Goal: Task Accomplishment & Management: Use online tool/utility

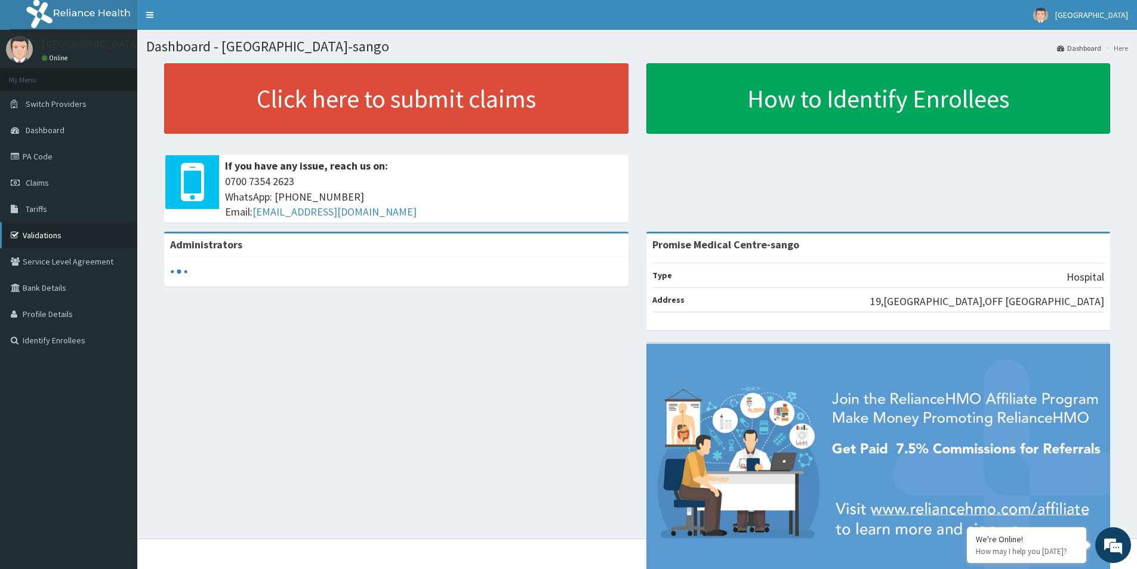
click at [46, 237] on link "Validations" at bounding box center [68, 235] width 137 height 26
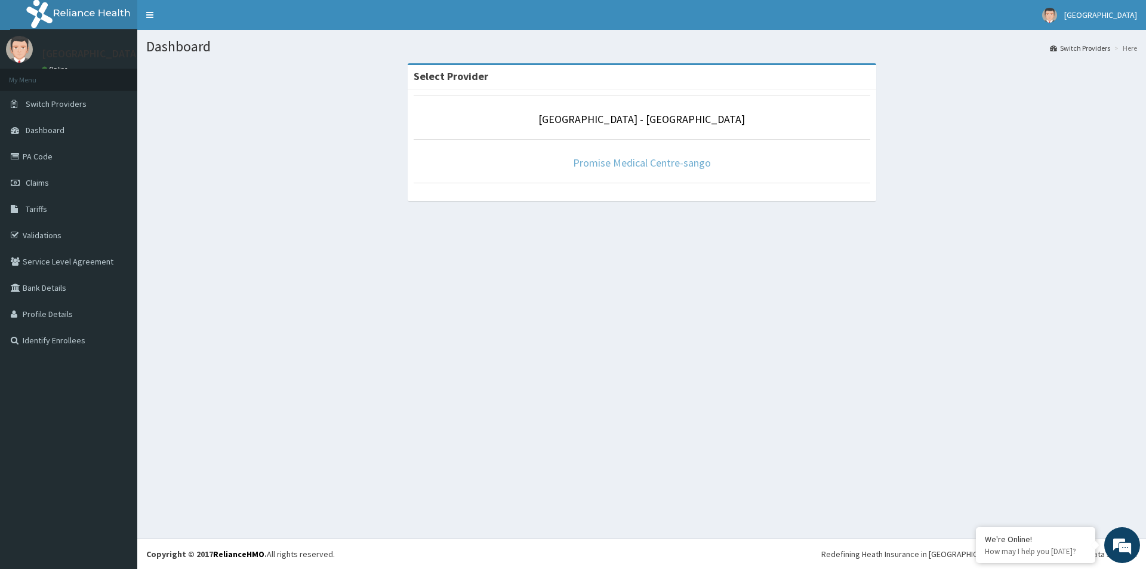
click at [664, 165] on link "Promise Medical Centre-sango" at bounding box center [642, 163] width 138 height 14
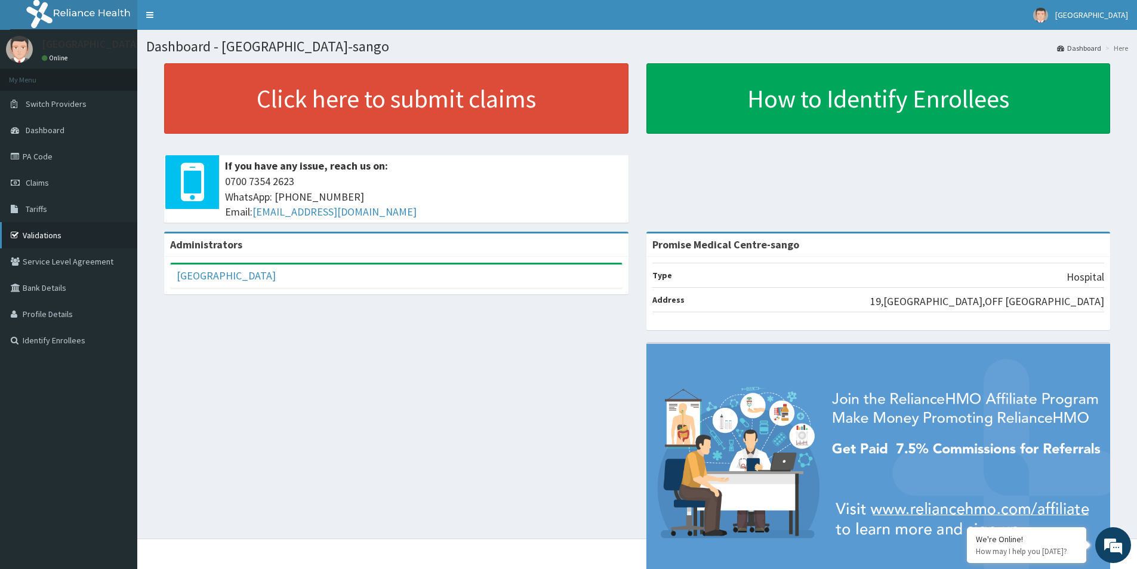
click at [50, 233] on link "Validations" at bounding box center [68, 235] width 137 height 26
click at [57, 233] on link "Validations" at bounding box center [68, 235] width 137 height 26
click at [39, 231] on link "Validations" at bounding box center [68, 235] width 137 height 26
click at [39, 230] on link "Validations" at bounding box center [68, 235] width 137 height 26
click at [61, 163] on link "PA Code" at bounding box center [68, 156] width 137 height 26
